Goal: Information Seeking & Learning: Learn about a topic

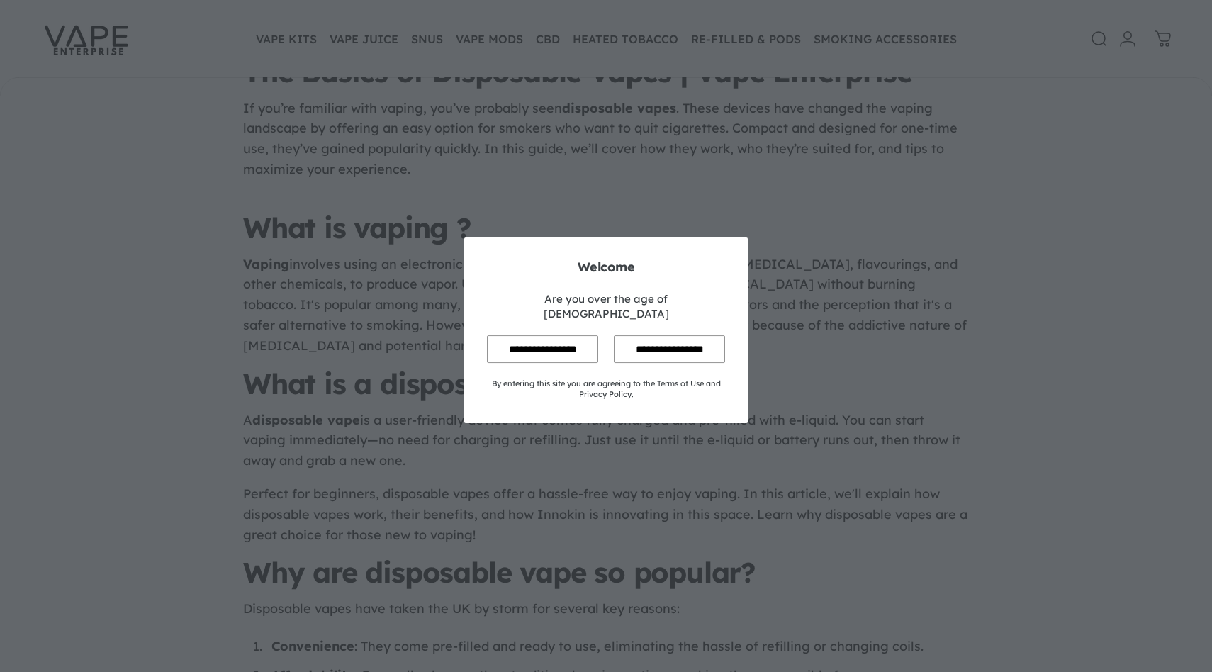
scroll to position [652, 0]
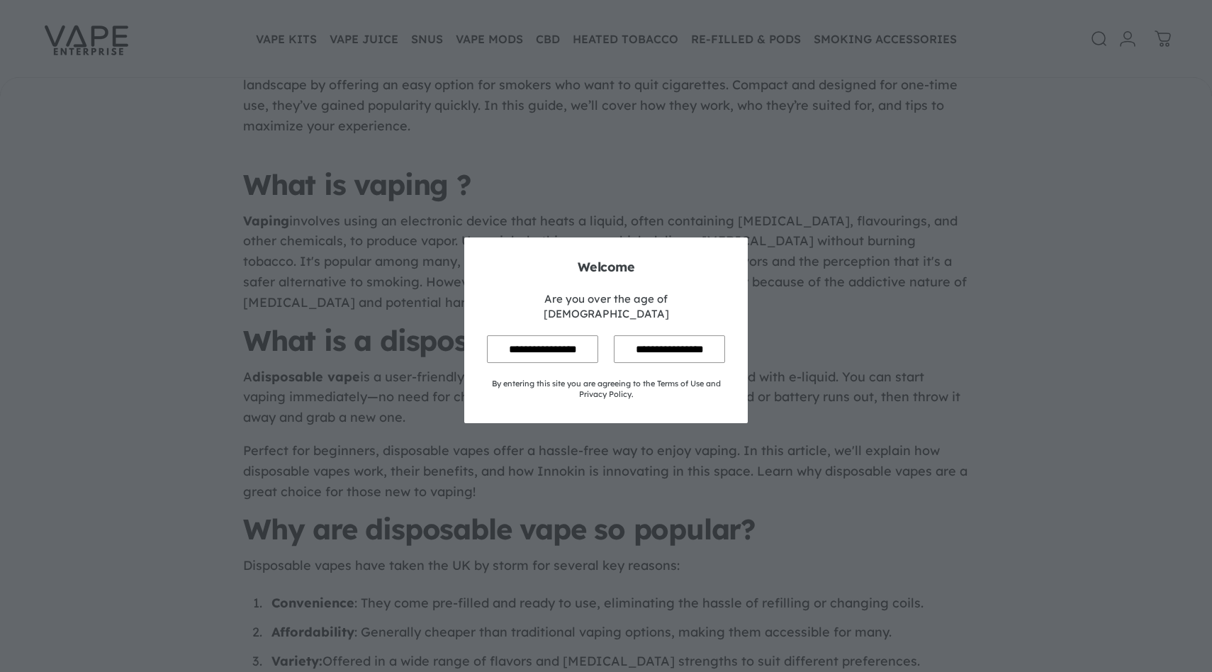
click at [575, 335] on input "**********" at bounding box center [542, 349] width 111 height 28
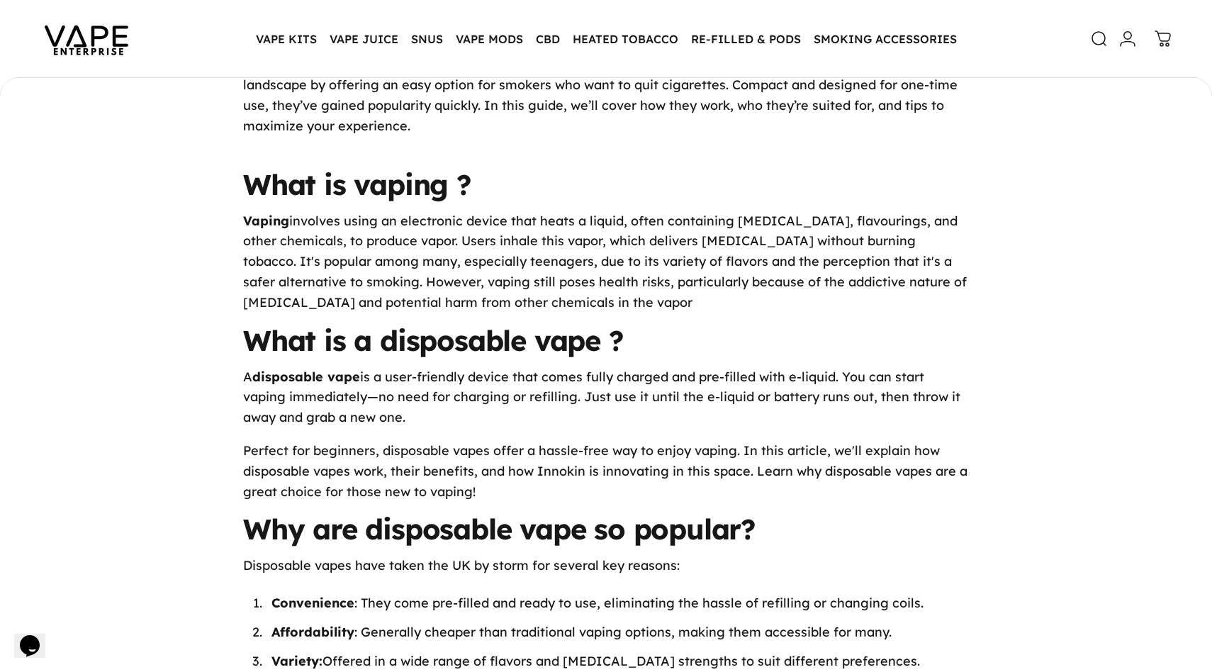
scroll to position [0, 0]
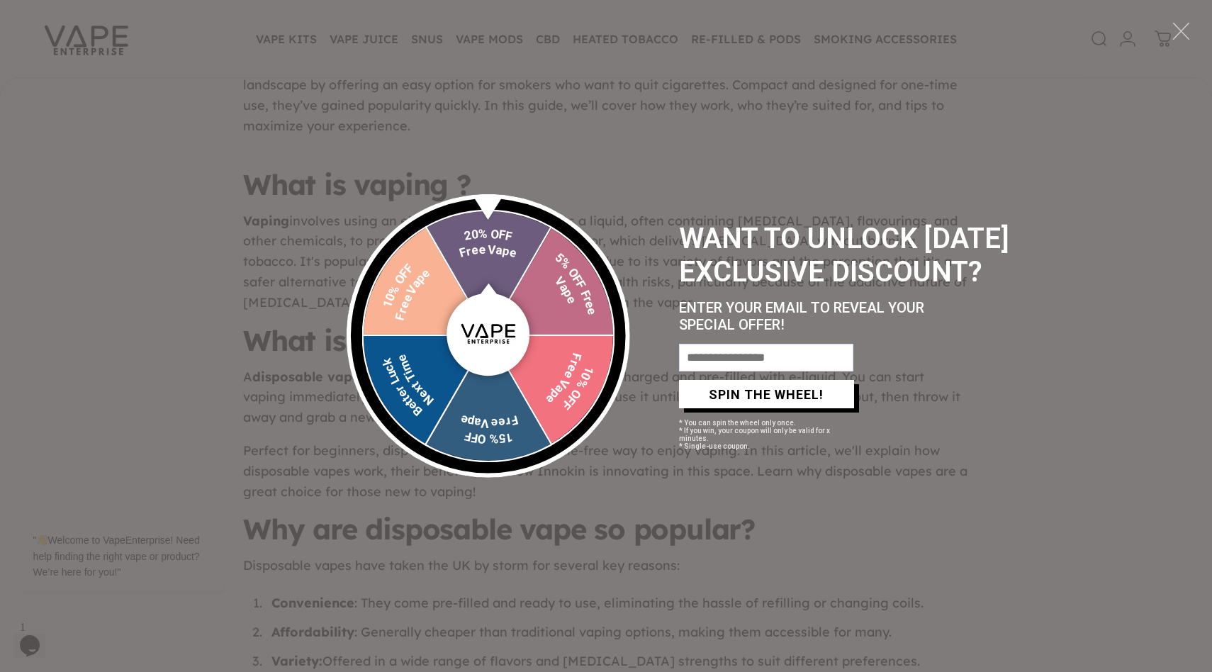
click at [1179, 30] on div at bounding box center [1181, 31] width 20 height 20
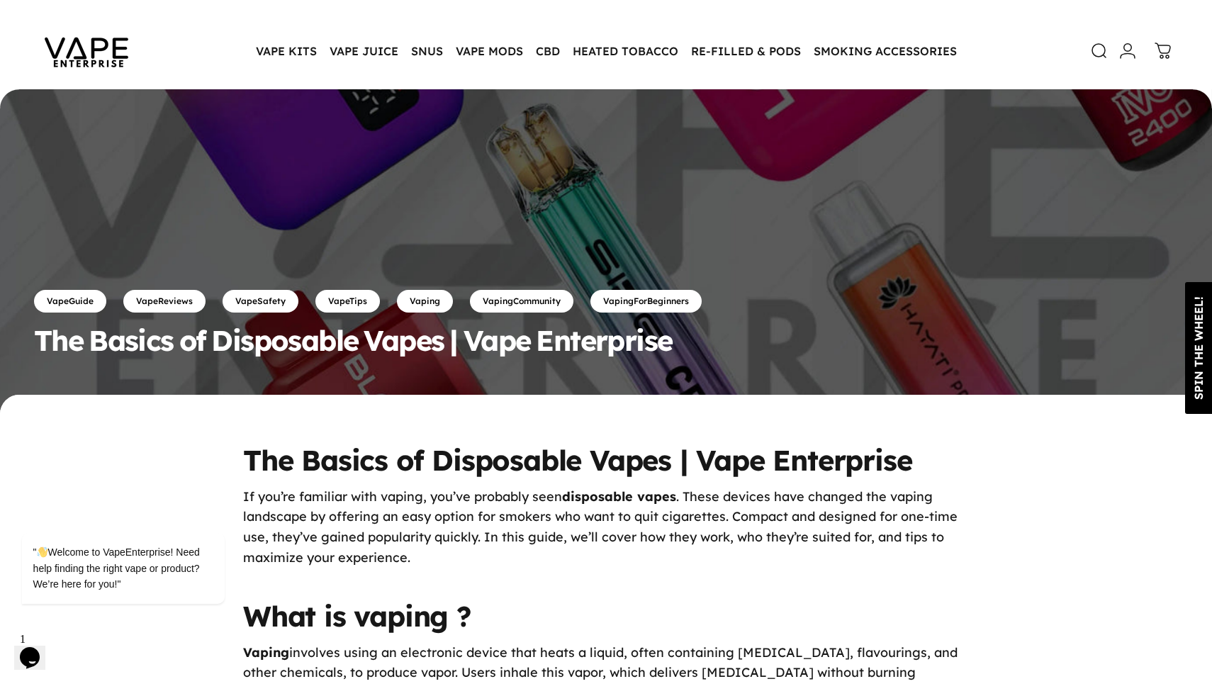
scroll to position [252, 0]
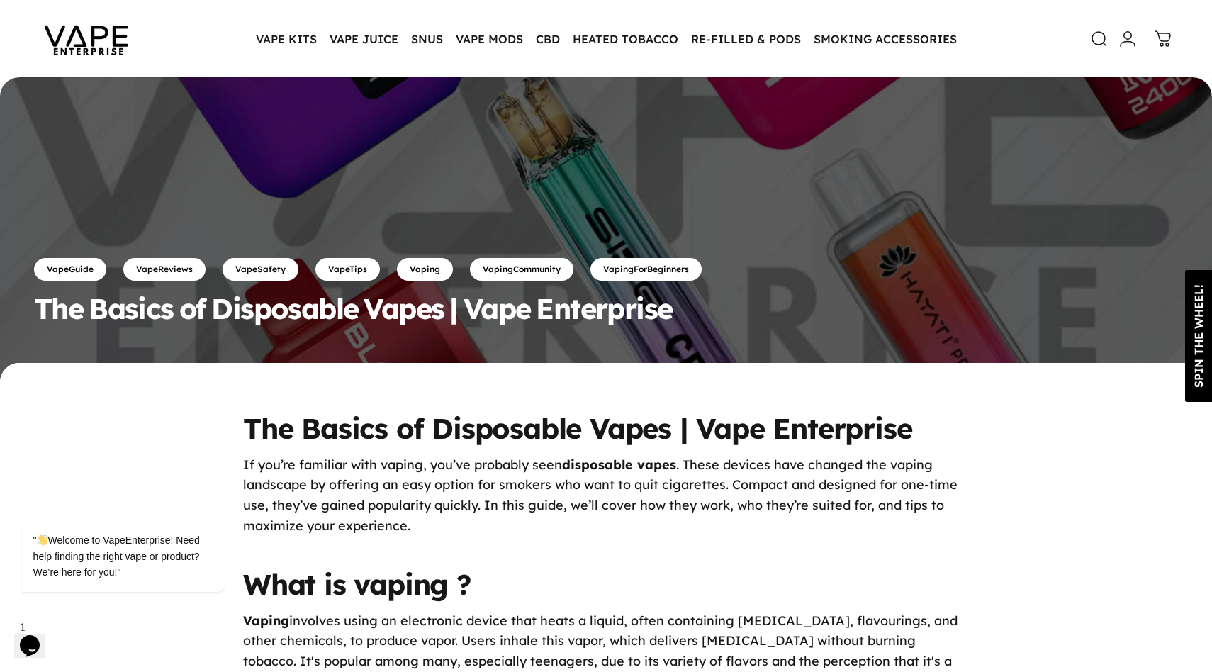
click at [391, 425] on h1 "The Basics of Disposable Vapes | Vape Enterprise" at bounding box center [606, 428] width 726 height 28
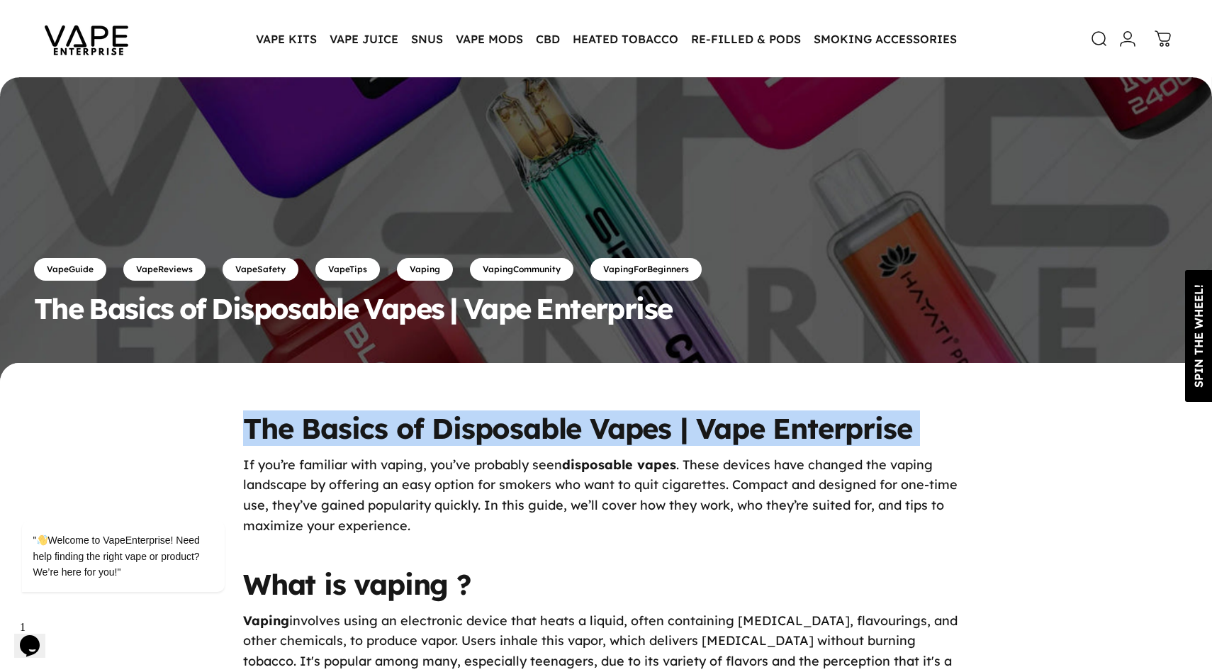
click at [391, 425] on h1 "The Basics of Disposable Vapes | Vape Enterprise" at bounding box center [606, 428] width 726 height 28
copy div "The Basics of Disposable Vapes | Vape Enterprise"
